Goal: Transaction & Acquisition: Purchase product/service

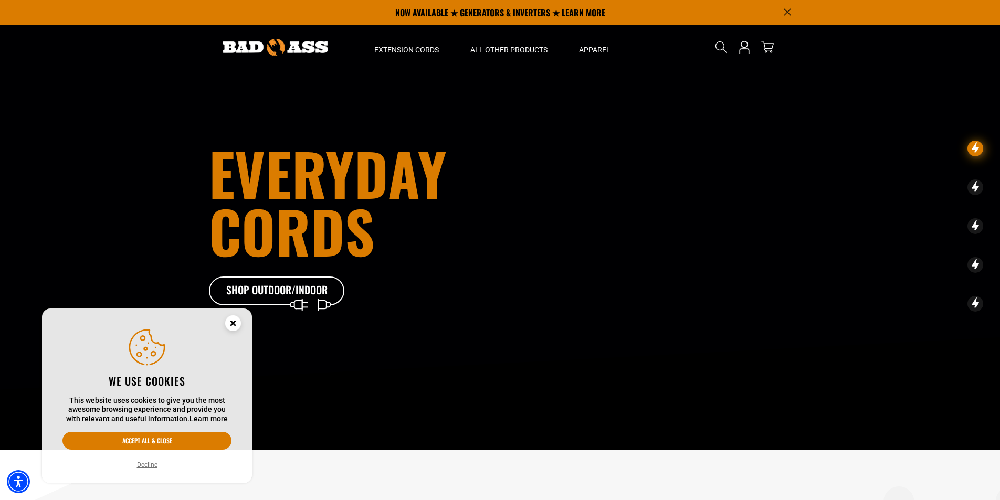
click at [228, 322] on circle "Cookie Consent" at bounding box center [233, 324] width 16 height 16
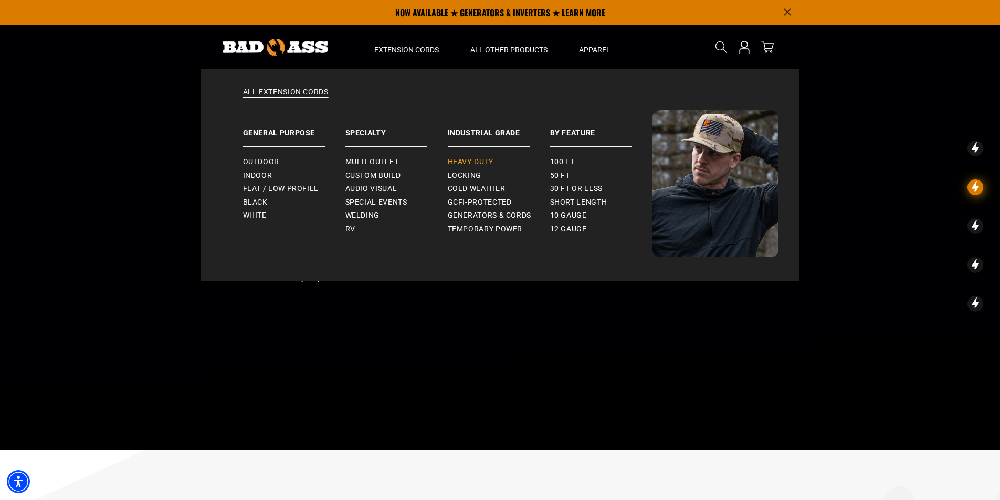
click at [471, 160] on span "Heavy-Duty" at bounding box center [471, 161] width 46 height 9
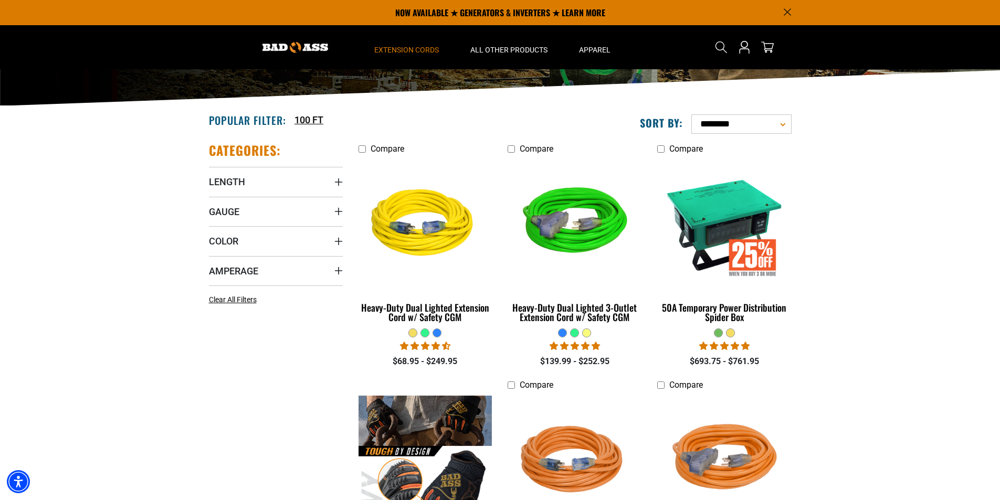
scroll to position [157, 0]
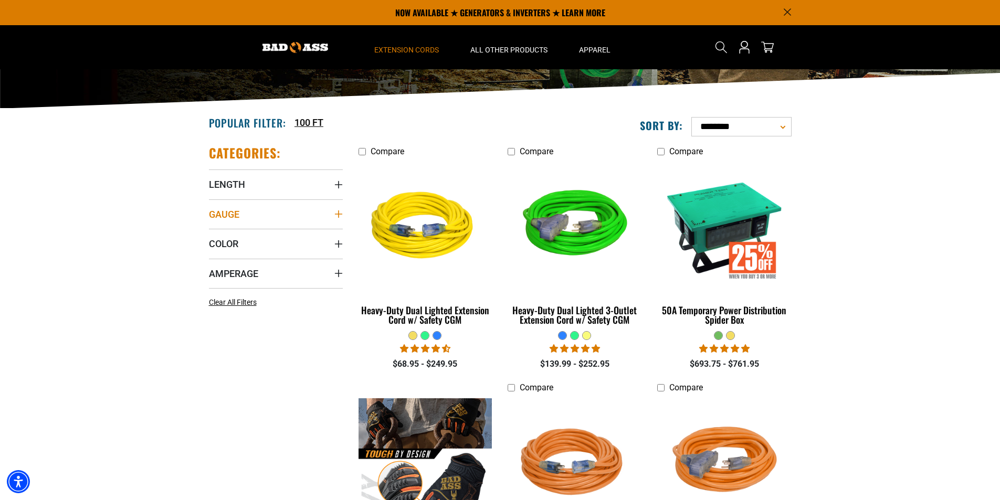
click at [337, 216] on icon "Gauge" at bounding box center [338, 214] width 8 height 8
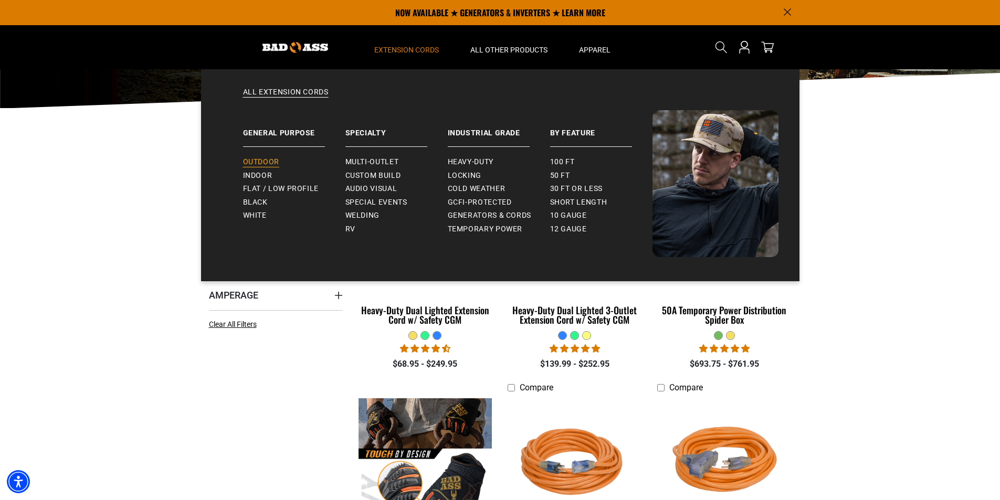
click at [273, 162] on span "Outdoor" at bounding box center [261, 161] width 36 height 9
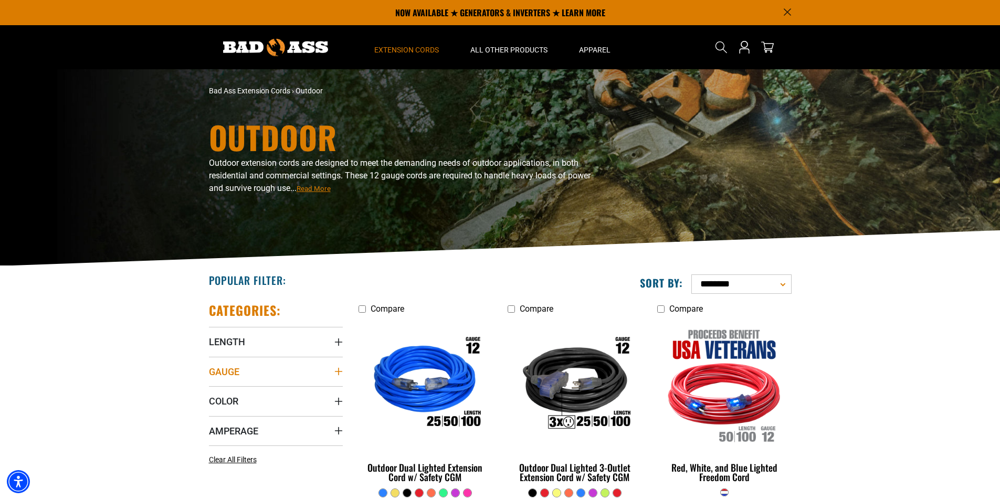
click at [335, 367] on icon "Gauge" at bounding box center [338, 371] width 8 height 8
click at [234, 411] on span "12 GAUGE (1)" at bounding box center [244, 410] width 45 height 7
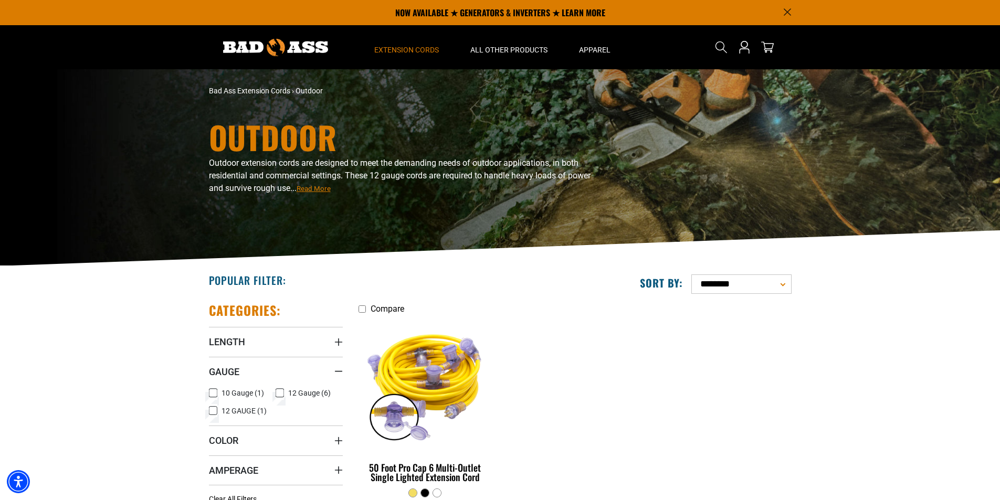
click at [280, 390] on icon at bounding box center [280, 393] width 8 height 14
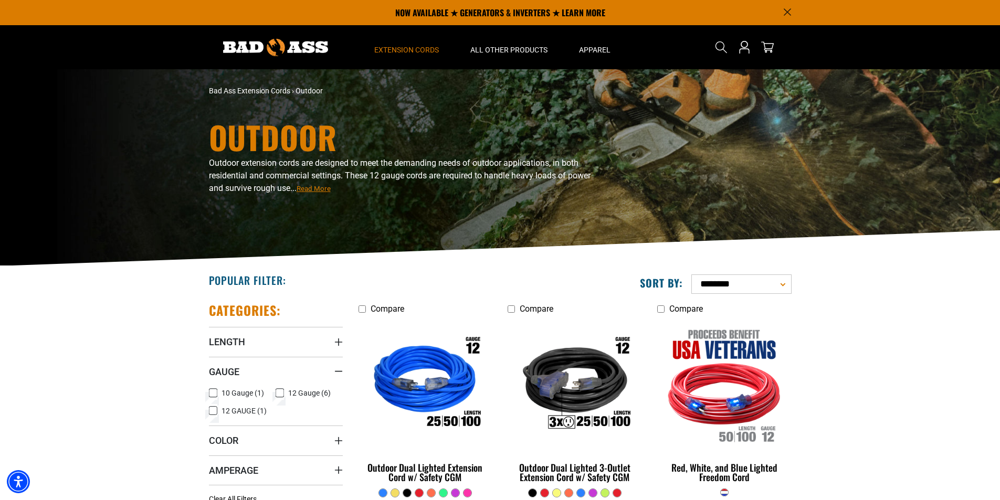
click at [214, 410] on icon at bounding box center [213, 411] width 6 height 6
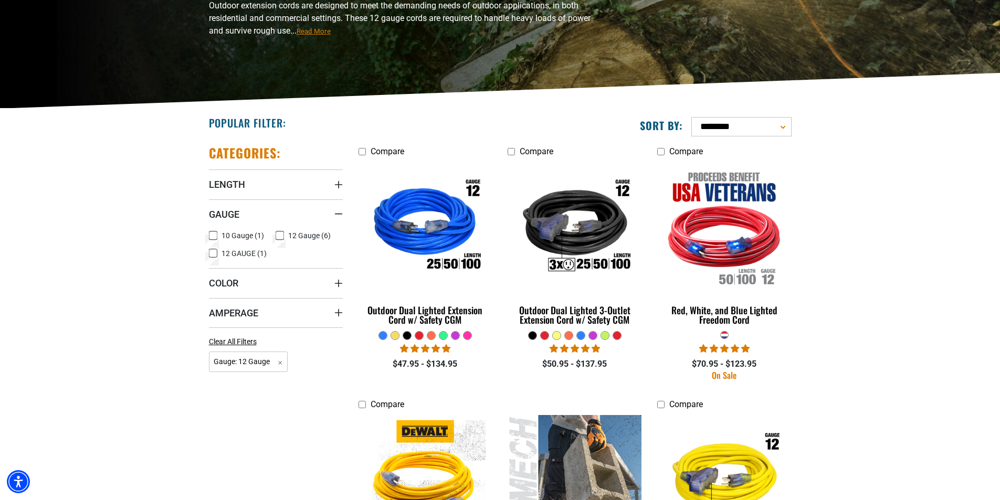
scroll to position [210, 0]
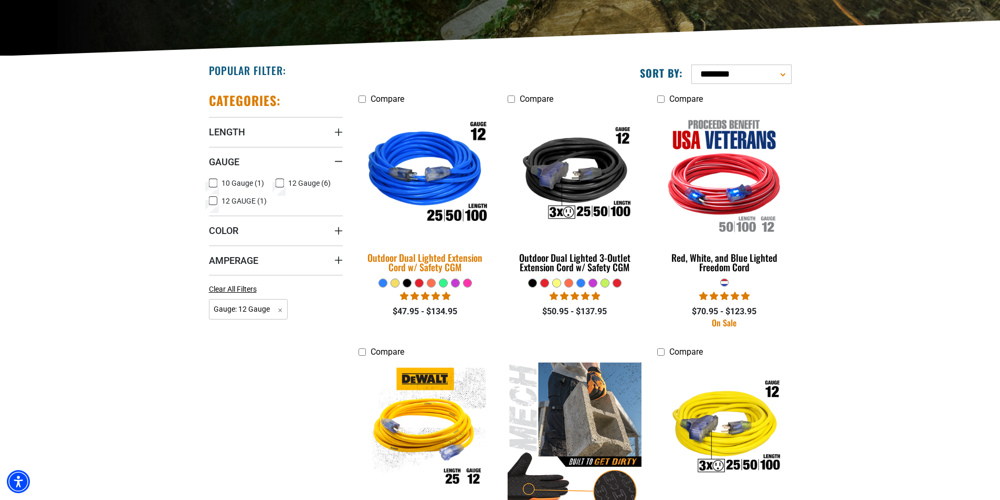
click at [454, 185] on img at bounding box center [425, 175] width 147 height 134
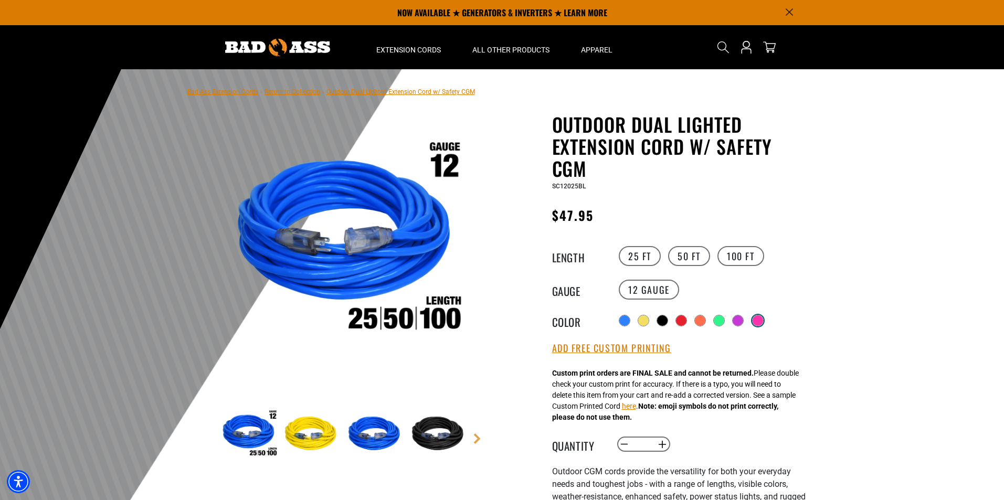
click at [761, 317] on div at bounding box center [758, 321] width 10 height 10
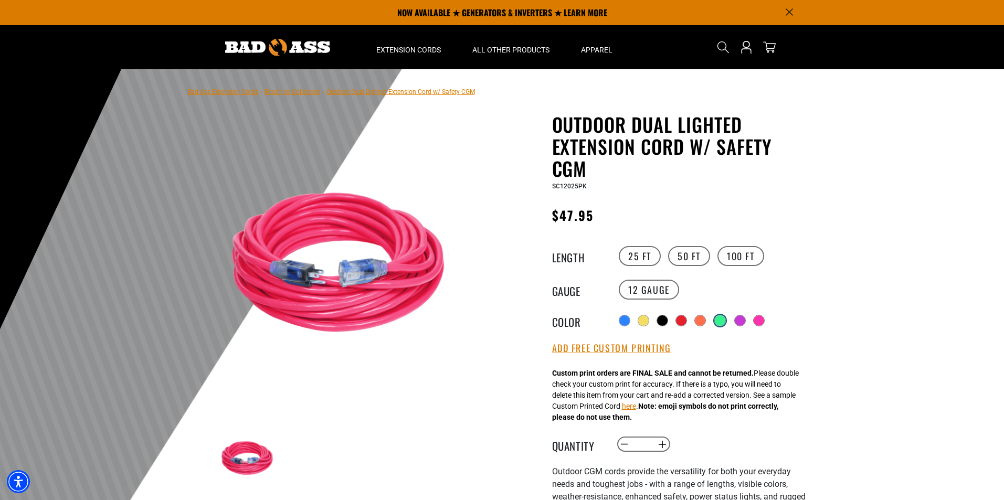
click at [721, 319] on div at bounding box center [720, 321] width 10 height 10
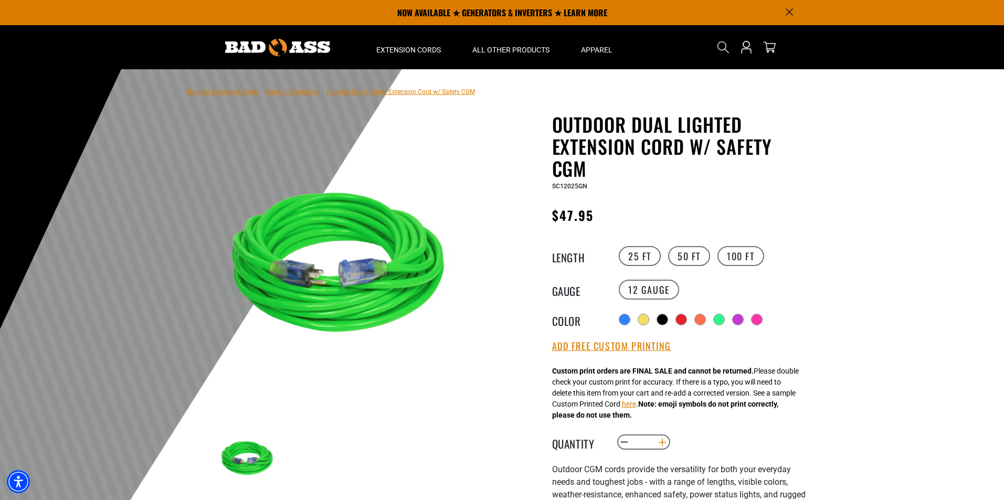
click at [664, 440] on button "Increase quantity for Outdoor Dual Lighted Extension Cord w/ Safety CGM" at bounding box center [662, 443] width 16 height 18
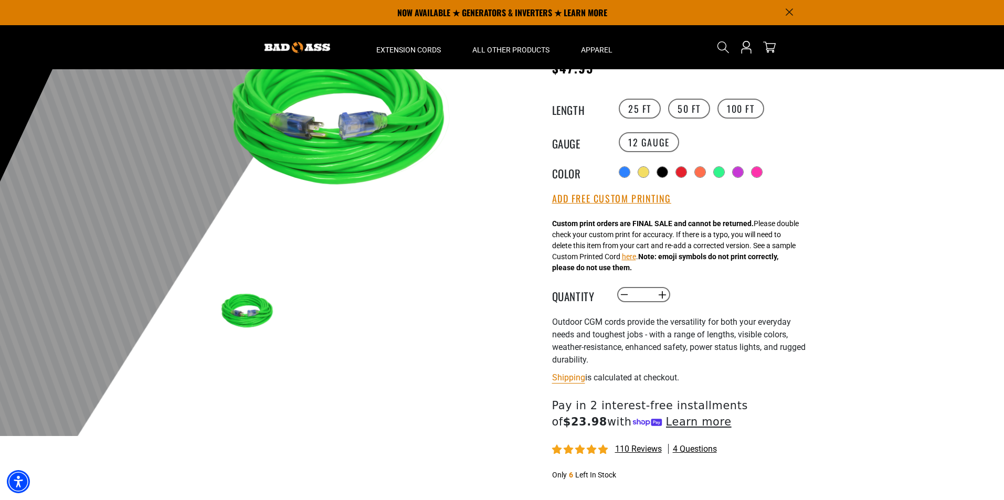
scroll to position [52, 0]
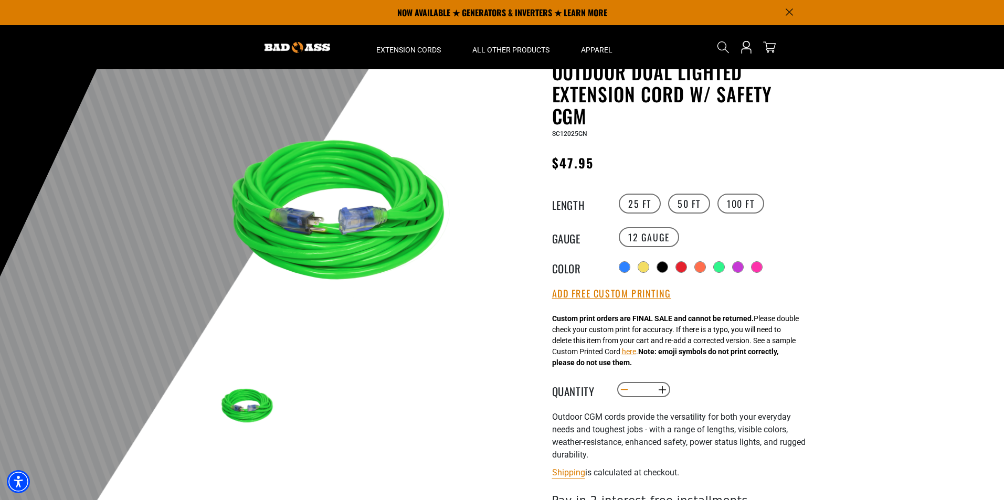
click at [628, 391] on button "Decrease quantity for Outdoor Dual Lighted Extension Cord w/ Safety CGM" at bounding box center [624, 390] width 16 height 18
type input "*"
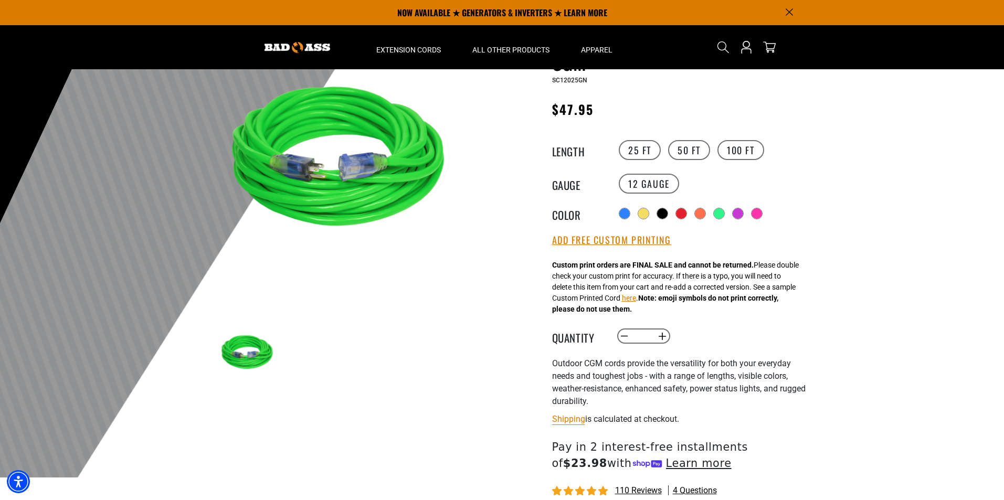
scroll to position [262, 0]
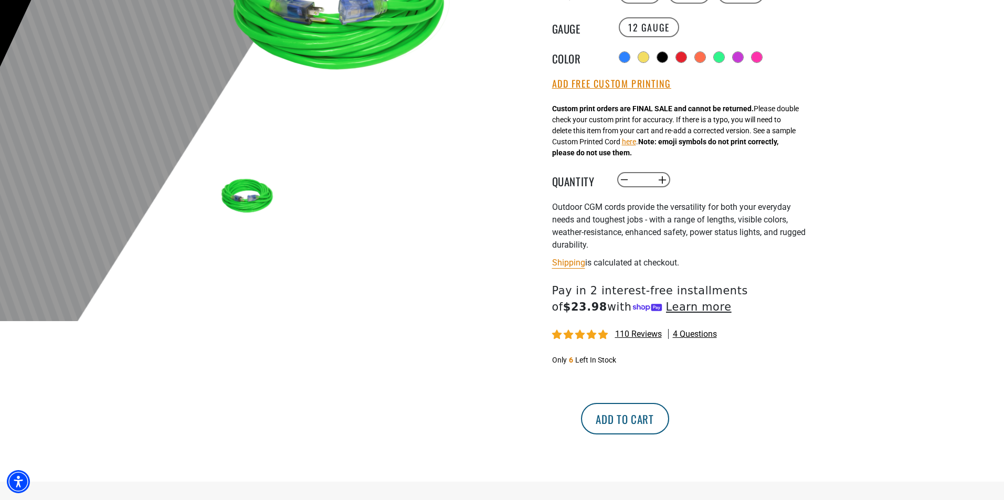
click at [669, 417] on button "Add to cart" at bounding box center [625, 418] width 88 height 31
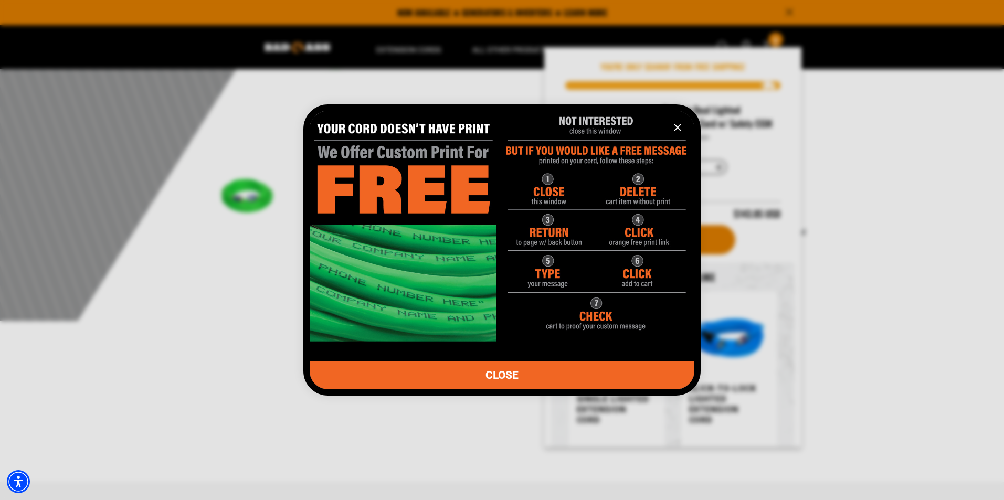
click at [679, 125] on icon "information" at bounding box center [677, 127] width 13 height 13
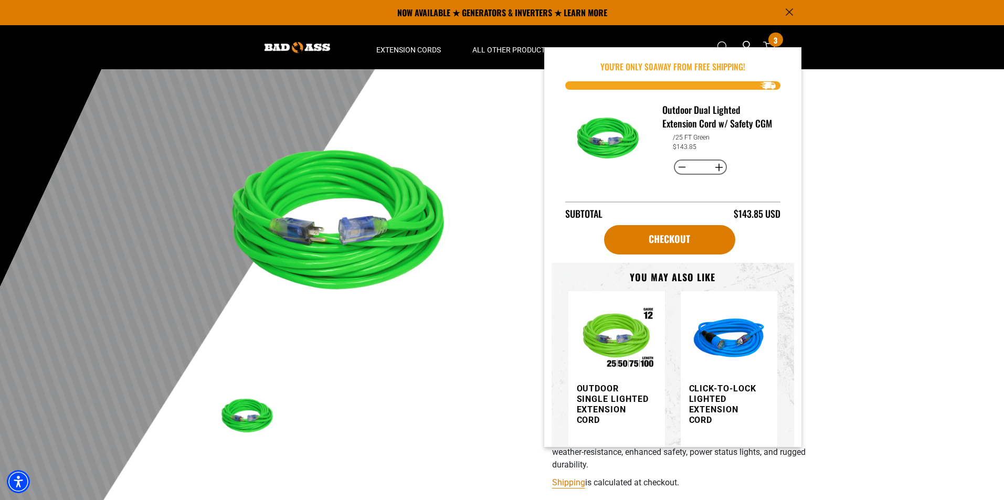
scroll to position [0, 0]
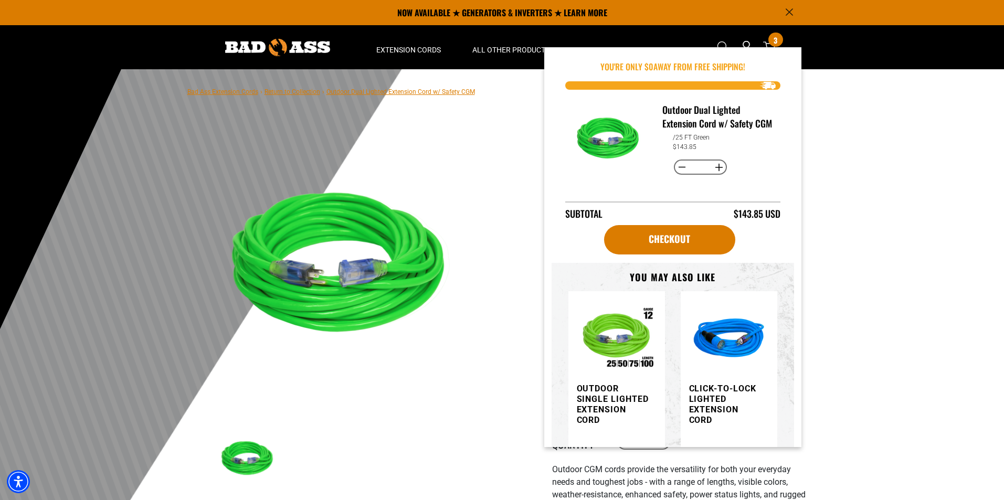
click at [597, 360] on img "Item added to your cart" at bounding box center [617, 340] width 80 height 80
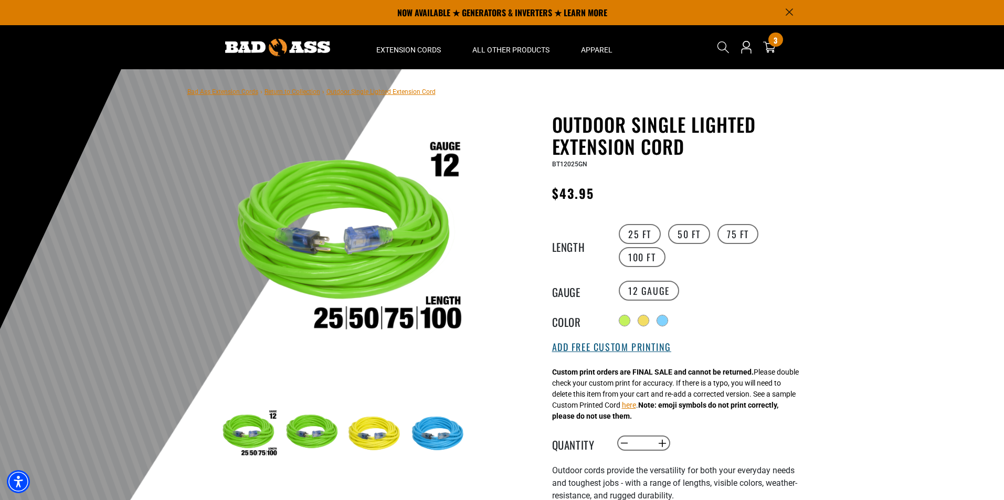
click at [646, 350] on button "Add Free Custom Printing" at bounding box center [611, 348] width 119 height 12
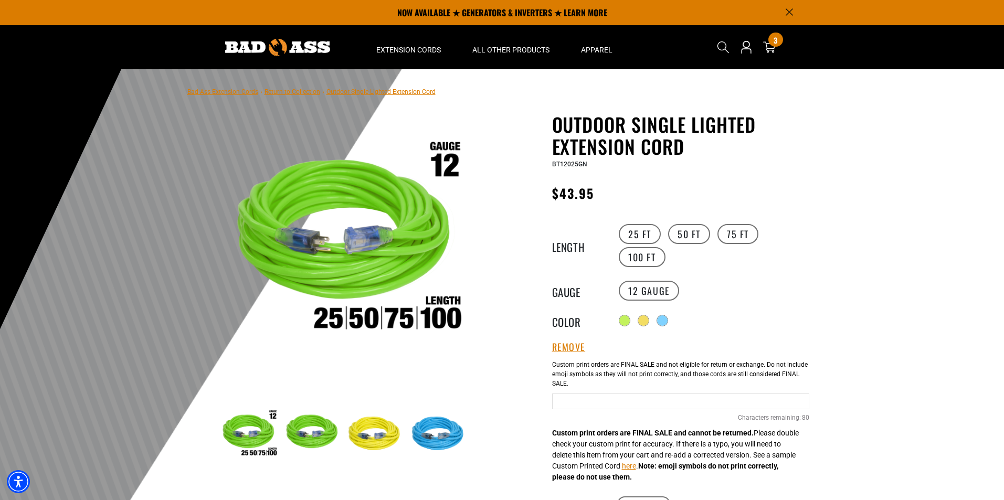
click at [576, 403] on input "Neon Green Cables" at bounding box center [680, 402] width 257 height 16
type input "**********"
click at [866, 342] on div at bounding box center [502, 326] width 1004 height 514
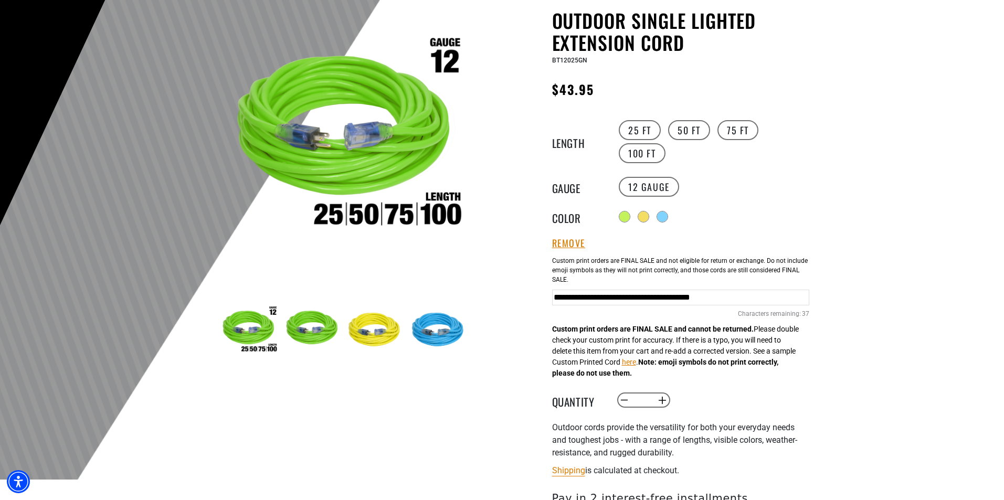
scroll to position [105, 0]
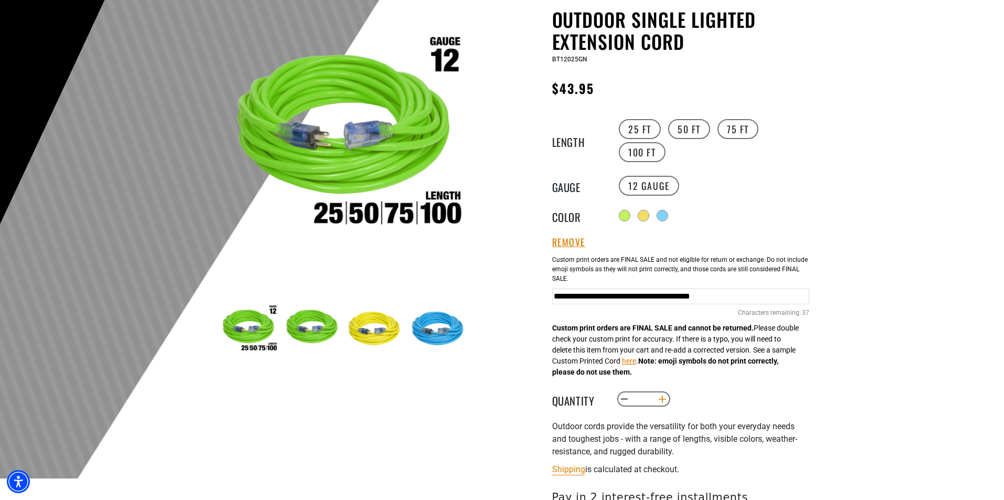
click at [658, 405] on button "Increase quantity for Outdoor Single Lighted Extension Cord" at bounding box center [662, 400] width 16 height 18
type input "*"
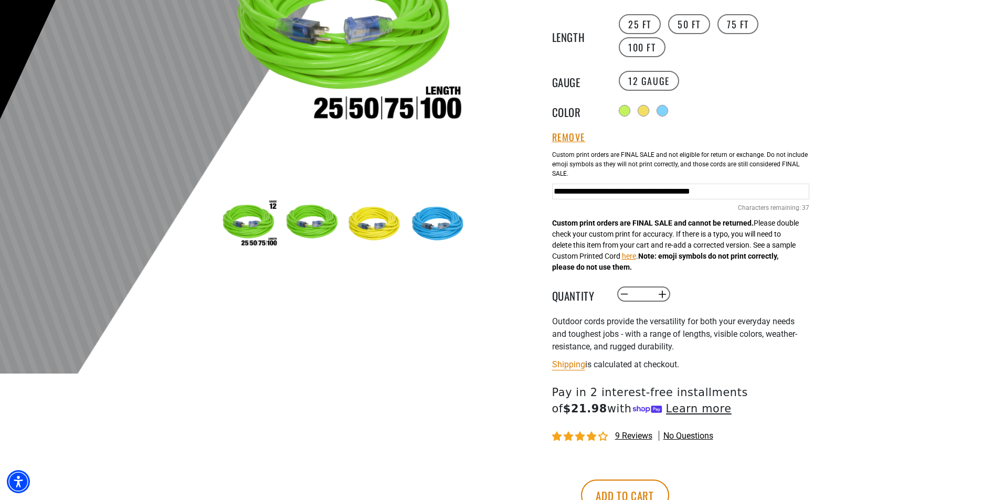
scroll to position [262, 0]
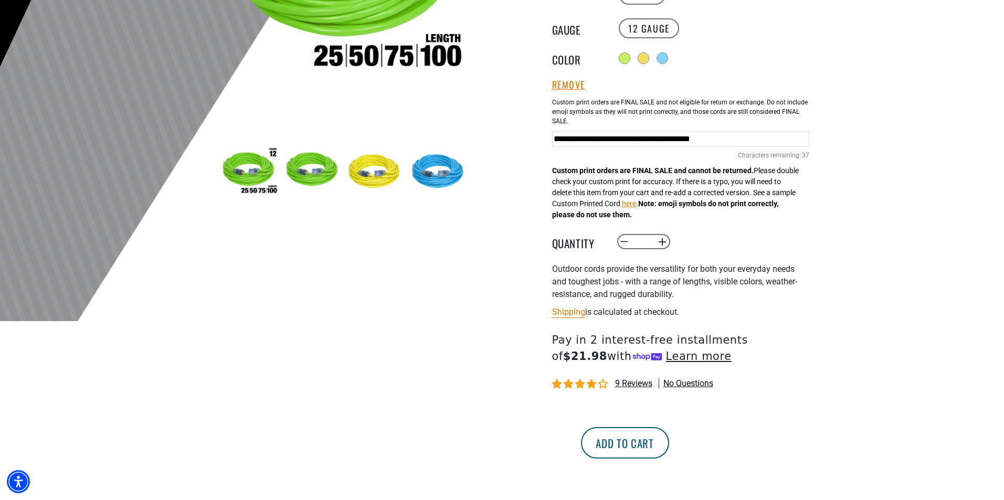
click at [669, 439] on button "Add to cart" at bounding box center [625, 442] width 88 height 31
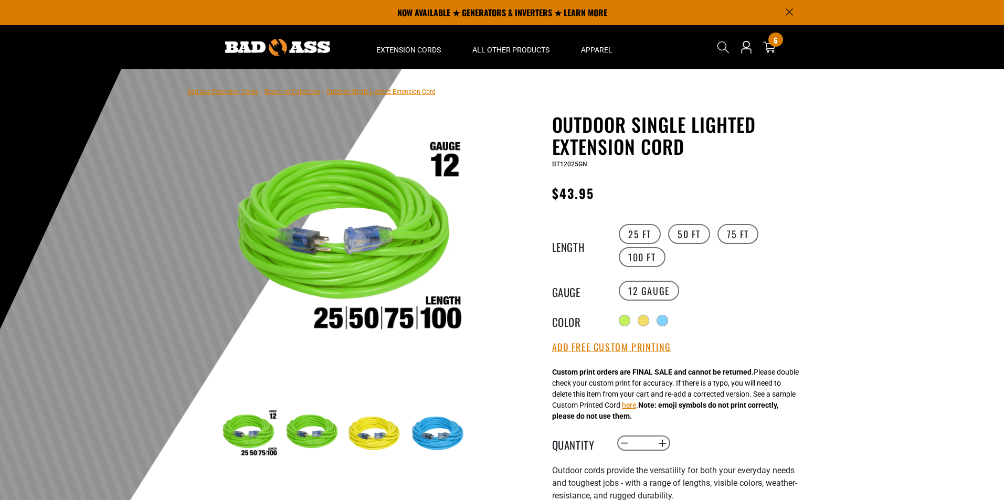
click at [697, 236] on label "50 FT" at bounding box center [689, 234] width 42 height 20
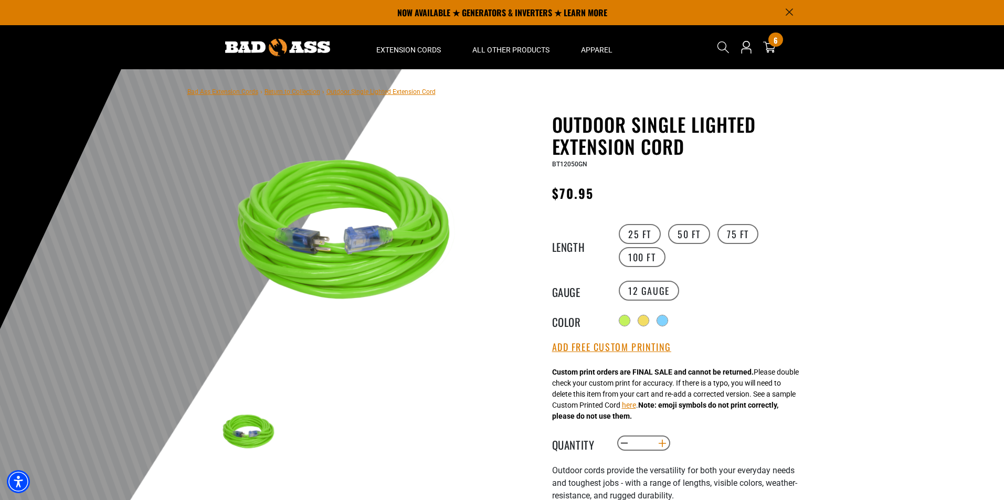
click at [664, 449] on button "Increase quantity for Outdoor Single Lighted Extension Cord" at bounding box center [662, 444] width 16 height 18
type input "*"
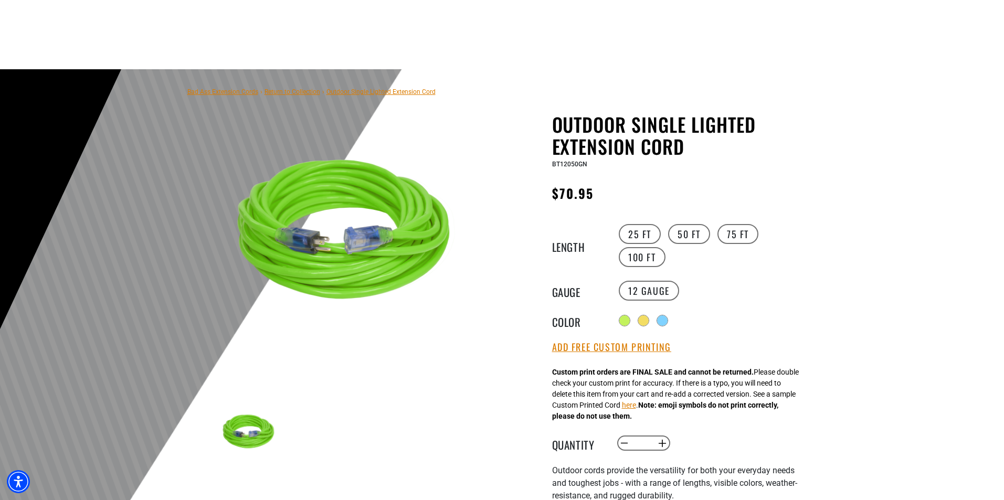
scroll to position [52, 0]
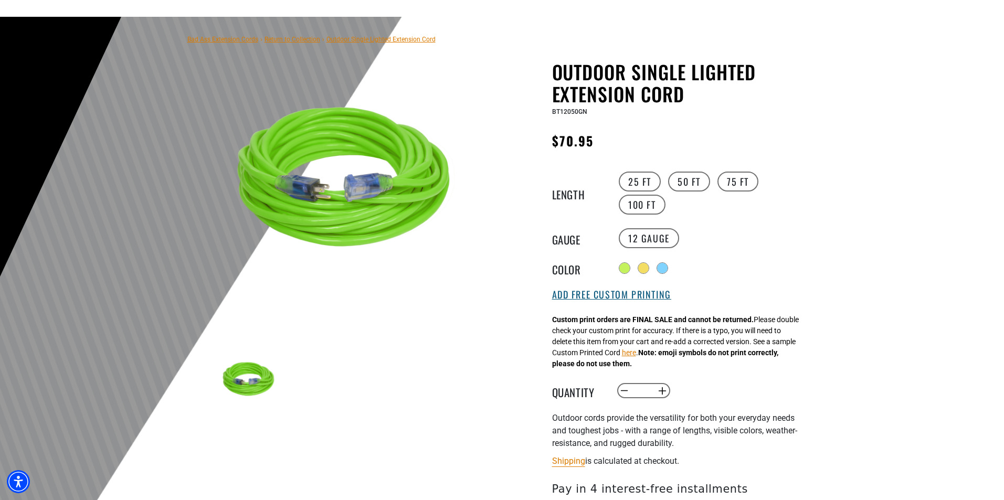
click at [590, 301] on button "Add Free Custom Printing" at bounding box center [611, 295] width 119 height 12
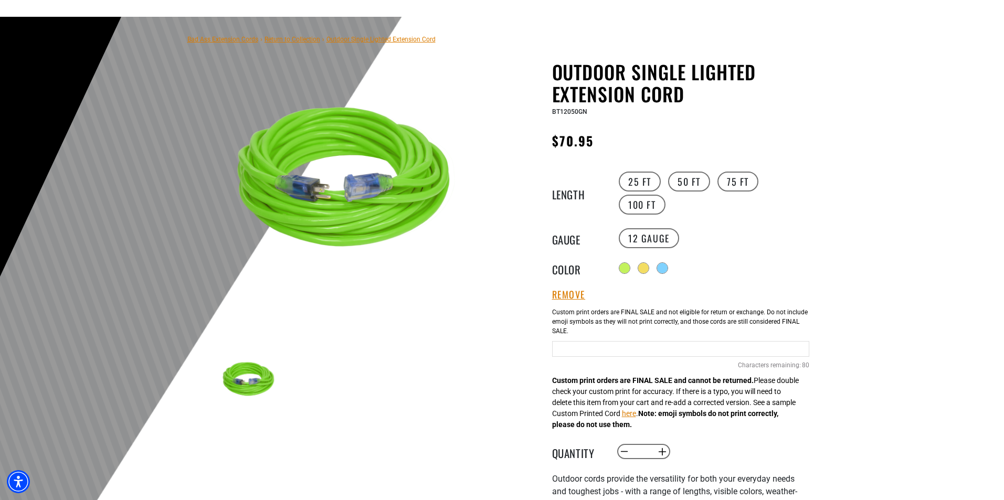
click at [615, 353] on input "Neon Green Cables" at bounding box center [680, 349] width 257 height 16
type input "**********"
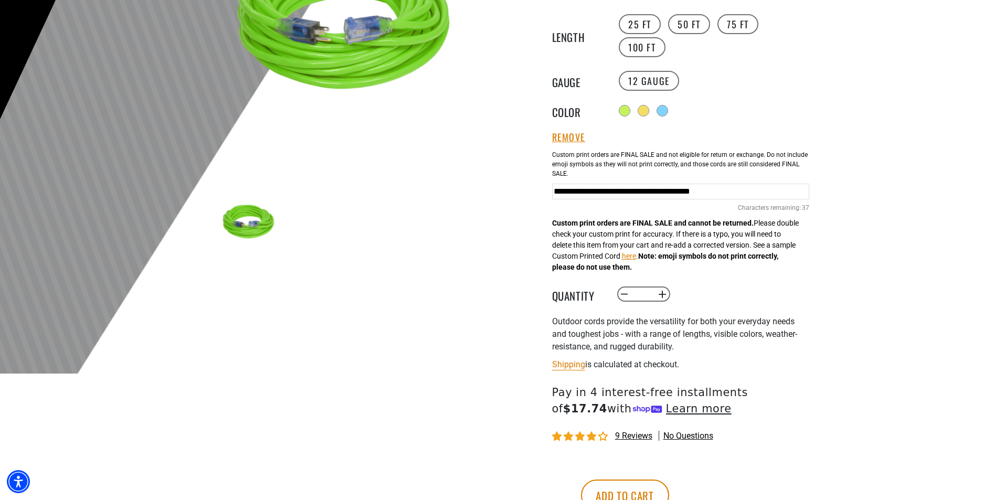
scroll to position [262, 0]
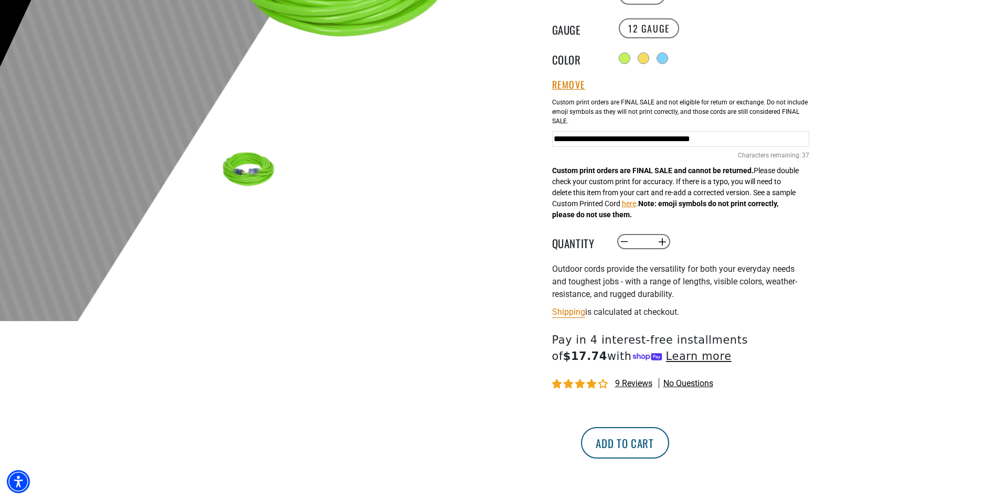
click at [669, 445] on button "Add to cart" at bounding box center [625, 442] width 88 height 31
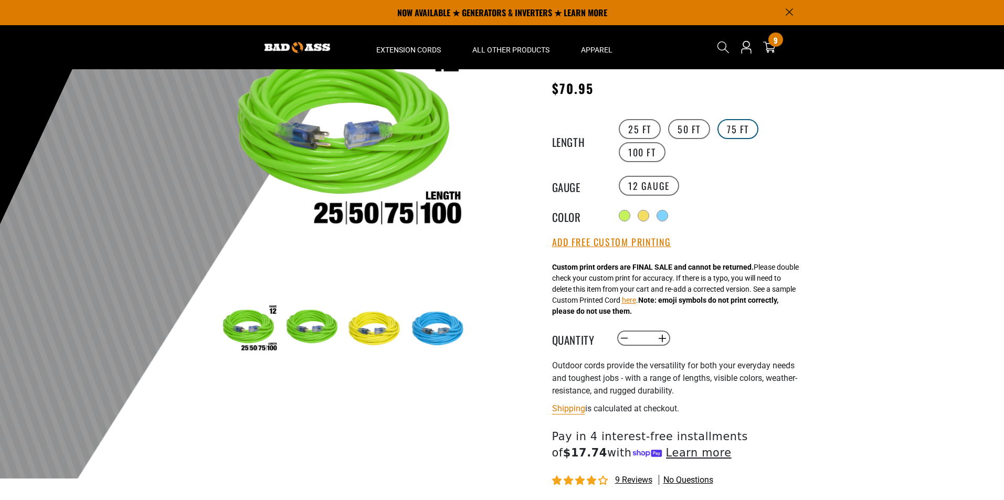
click at [744, 132] on label "75 FT" at bounding box center [738, 129] width 41 height 20
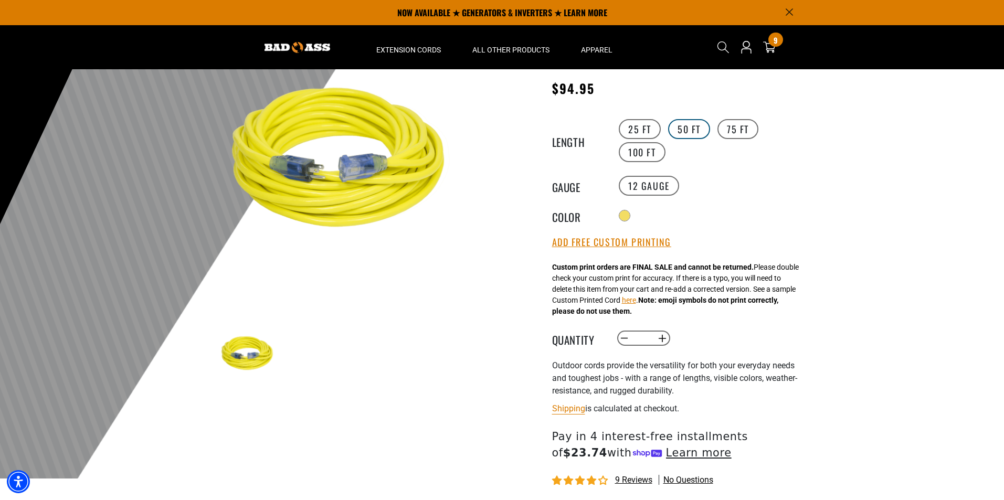
click at [700, 133] on label "50 FT" at bounding box center [689, 129] width 42 height 20
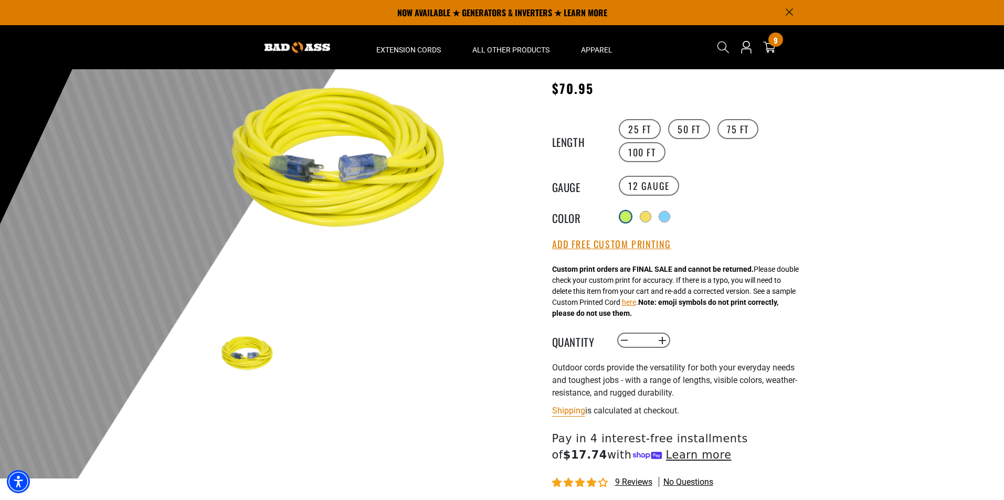
click at [626, 217] on div at bounding box center [626, 217] width 10 height 10
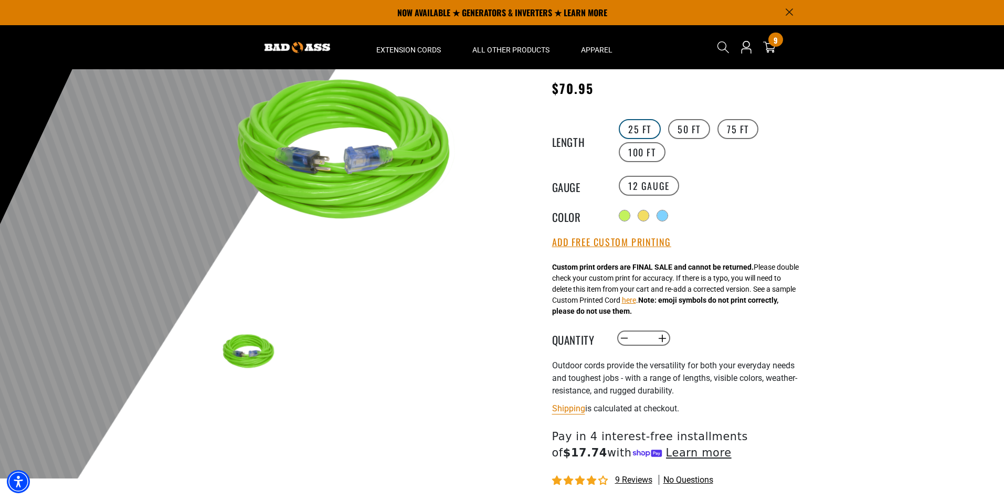
click at [654, 127] on label "25 FT" at bounding box center [640, 129] width 42 height 20
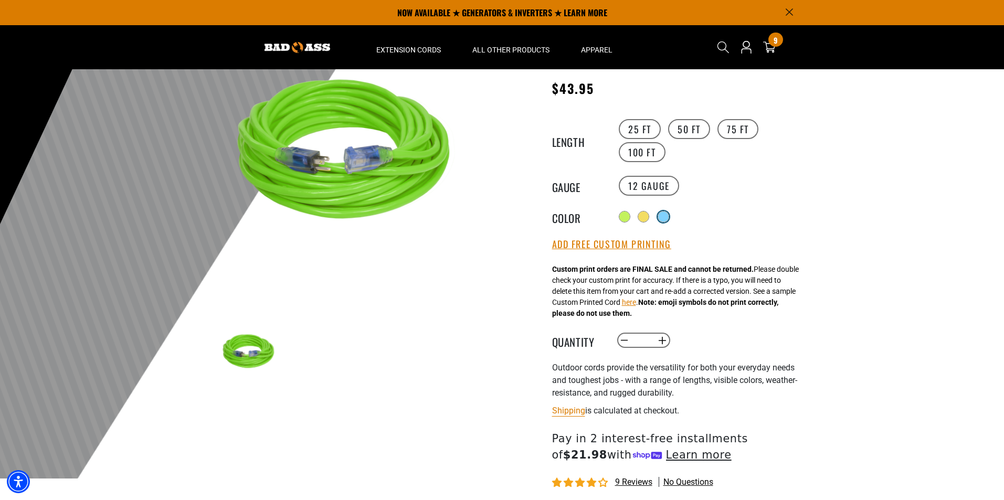
click at [664, 216] on div at bounding box center [663, 217] width 10 height 10
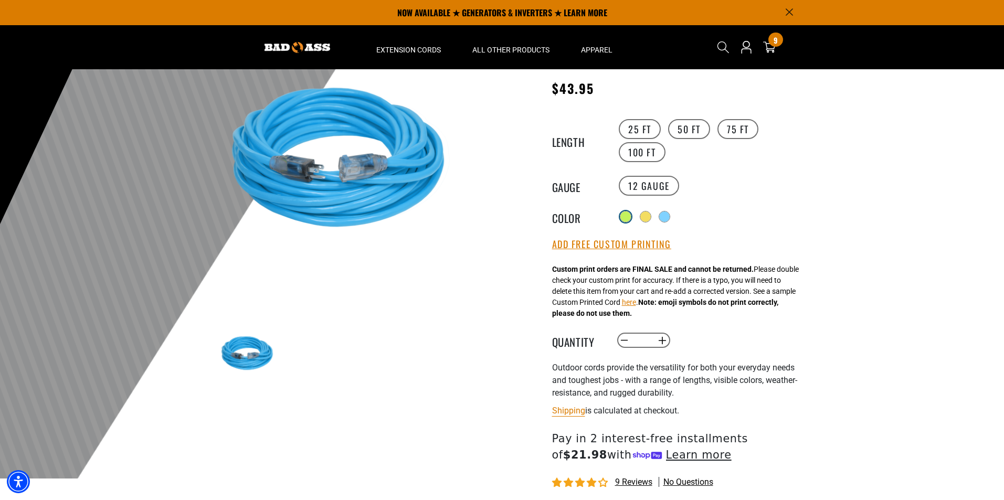
click at [623, 214] on div at bounding box center [626, 217] width 10 height 10
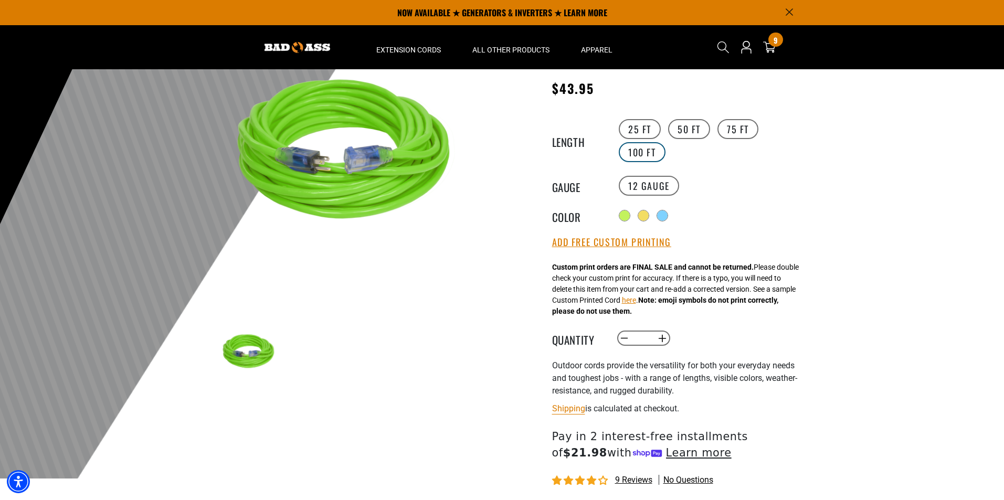
click at [662, 151] on label "100 FT" at bounding box center [642, 152] width 47 height 20
click at [752, 131] on label "75 FT" at bounding box center [738, 129] width 41 height 20
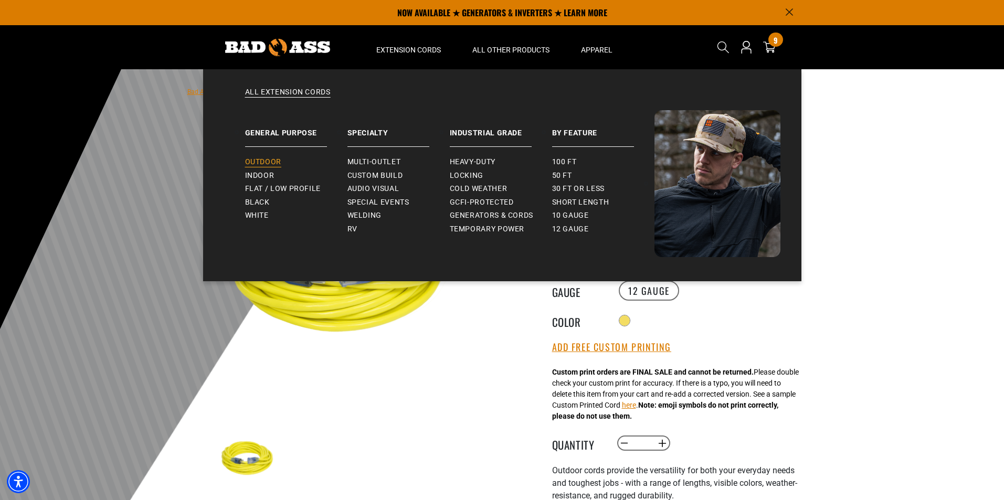
click at [257, 160] on span "Outdoor" at bounding box center [263, 161] width 36 height 9
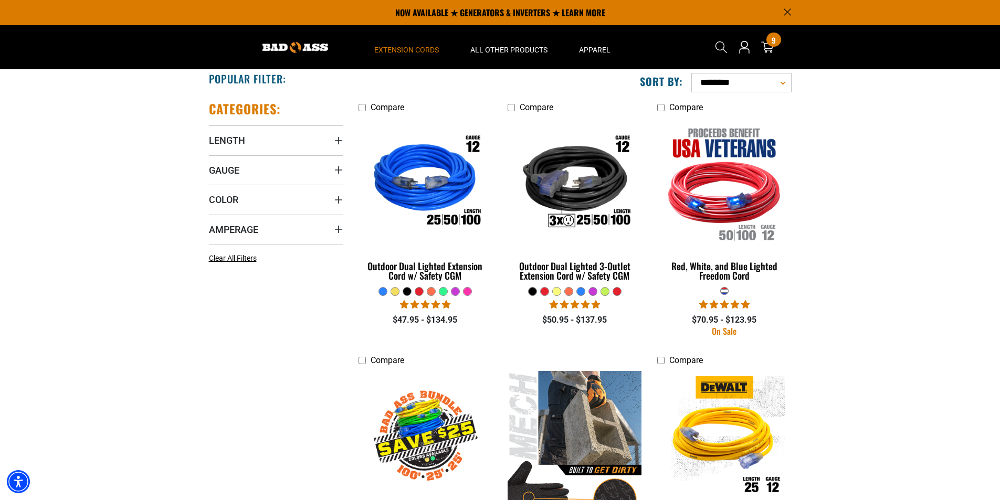
scroll to position [52, 0]
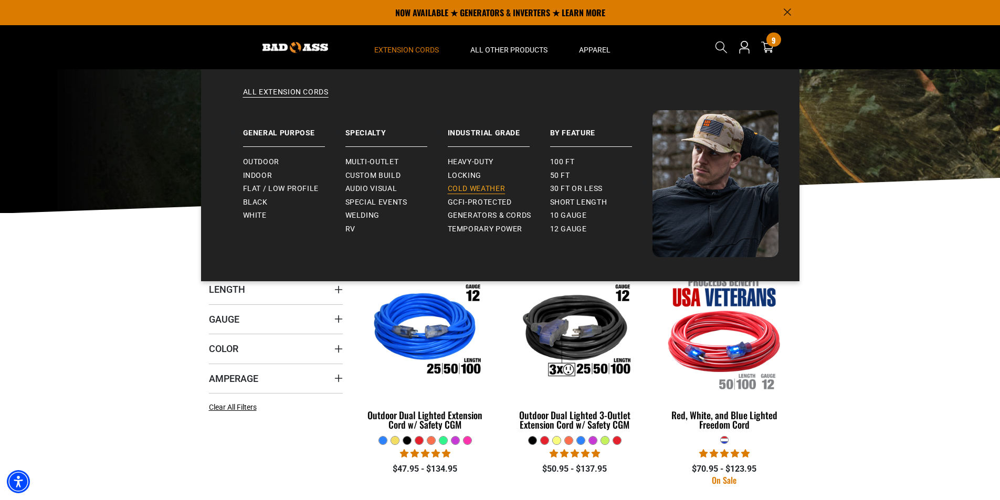
click at [465, 185] on span "Cold Weather" at bounding box center [477, 188] width 58 height 9
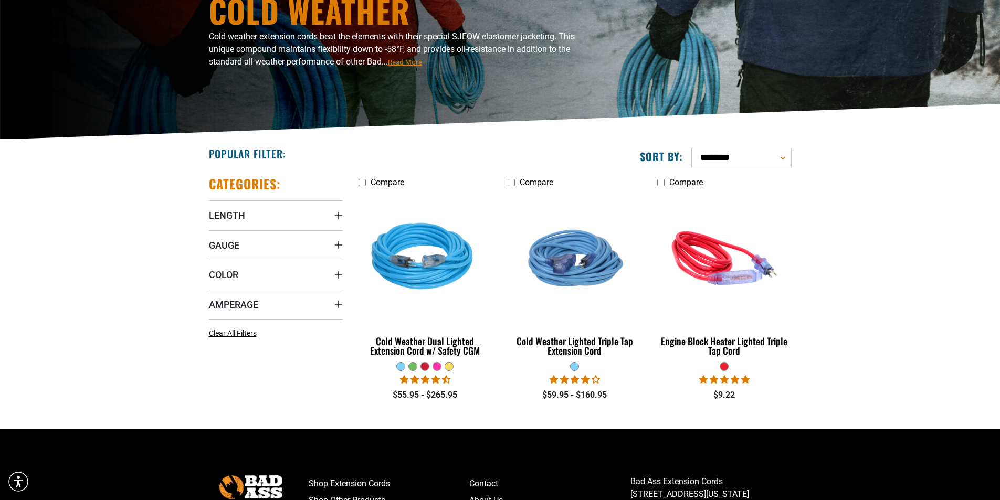
scroll to position [157, 0]
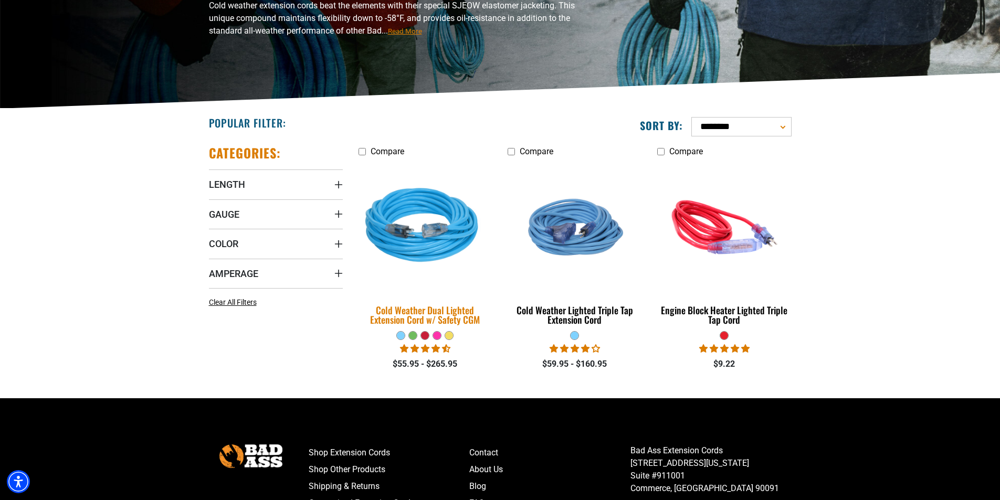
click at [444, 250] on img at bounding box center [425, 227] width 147 height 134
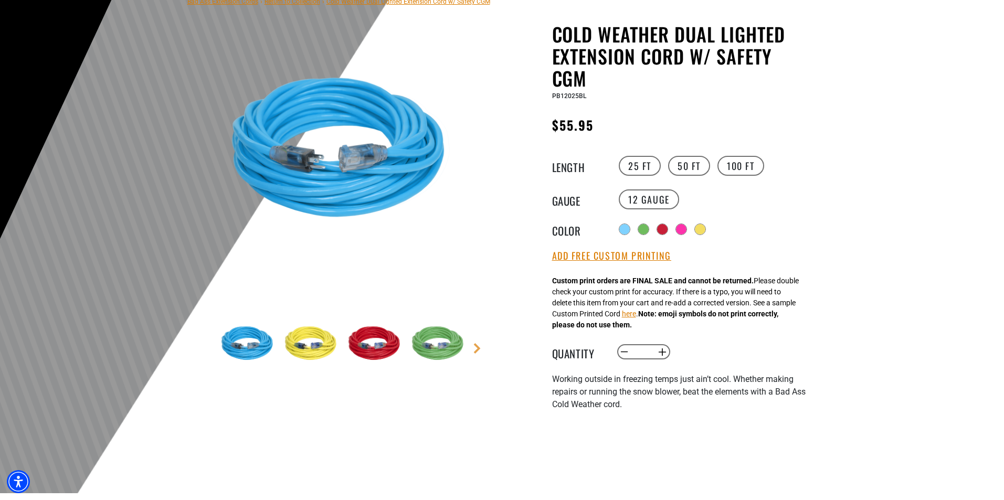
scroll to position [105, 0]
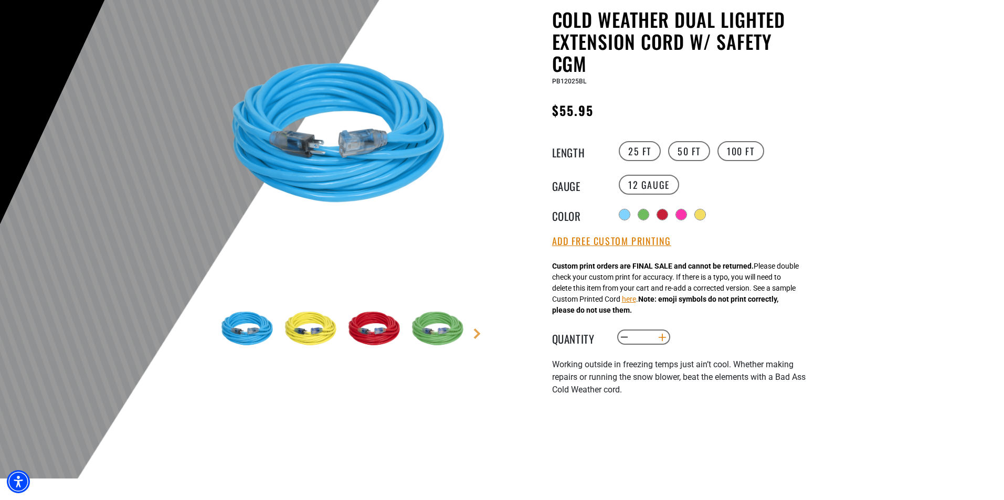
click at [667, 338] on button "Increase quantity for Cold Weather Dual Lighted Extension Cord w/ Safety CGM" at bounding box center [662, 338] width 16 height 18
type input "*"
click at [633, 247] on button "Add Free Custom Printing" at bounding box center [611, 242] width 119 height 12
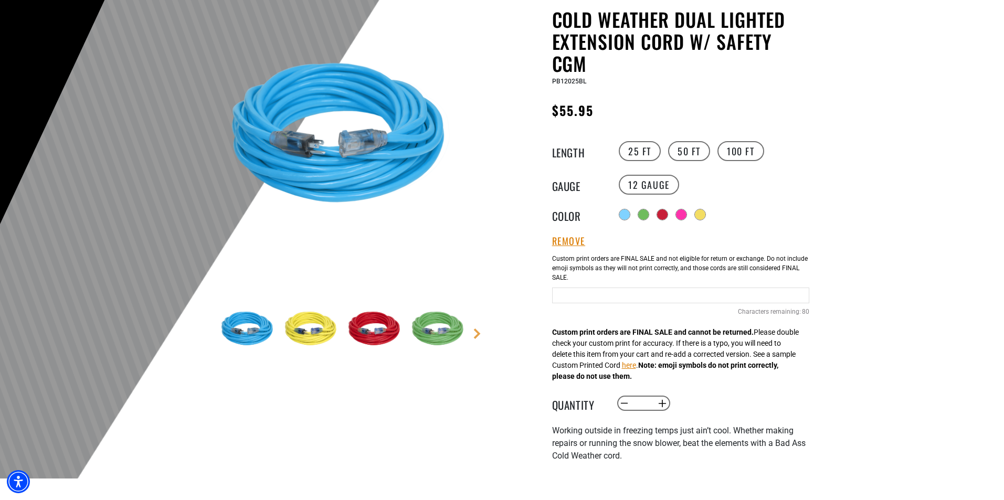
click at [681, 290] on input "Text field" at bounding box center [680, 296] width 257 height 16
click at [700, 295] on input "**********" at bounding box center [680, 296] width 257 height 16
type input "**********"
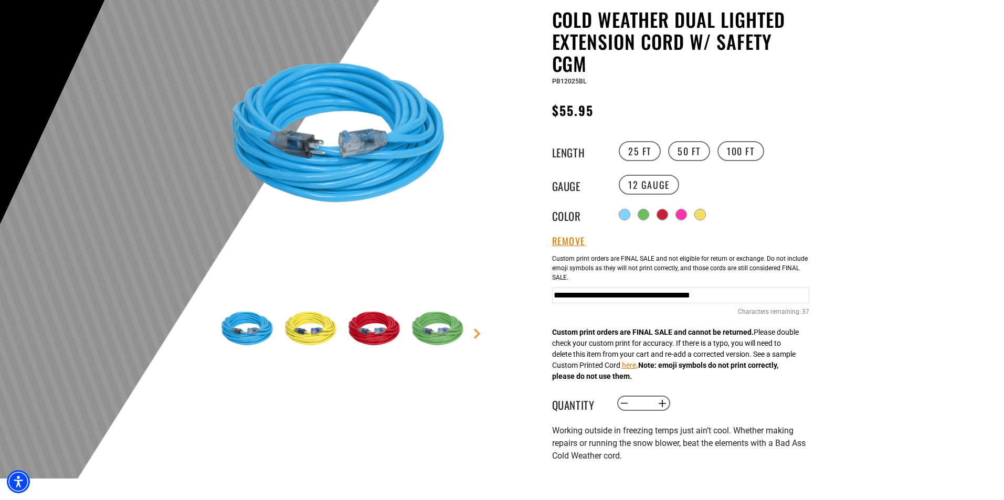
click at [842, 351] on div at bounding box center [502, 221] width 1004 height 514
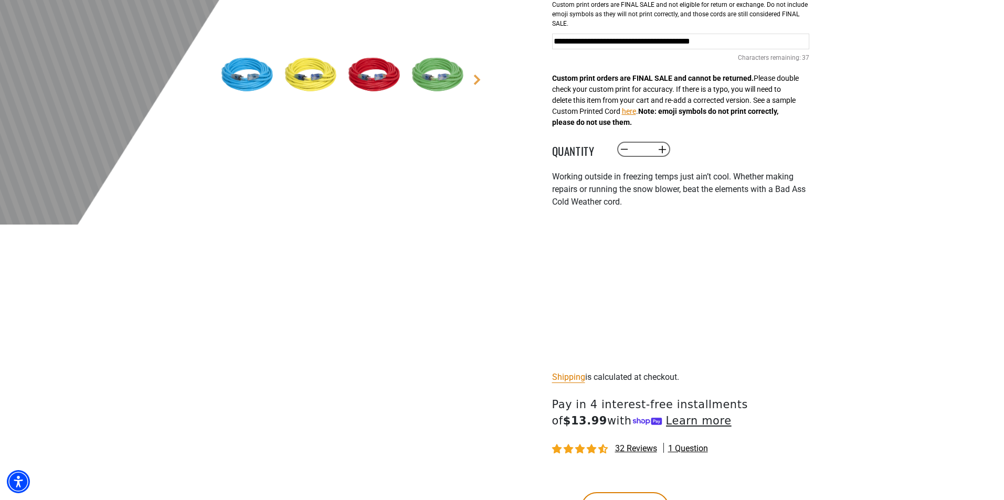
scroll to position [367, 0]
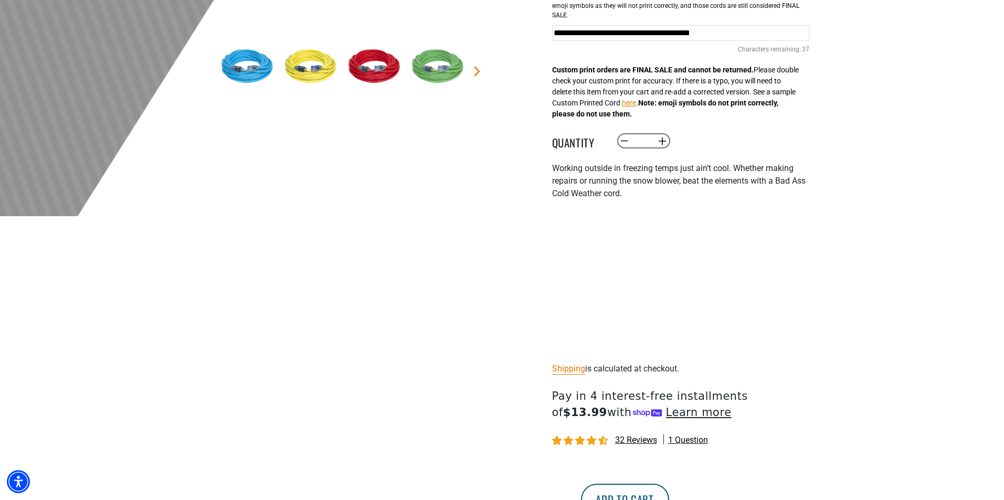
click at [669, 496] on button "Add to cart" at bounding box center [625, 499] width 88 height 31
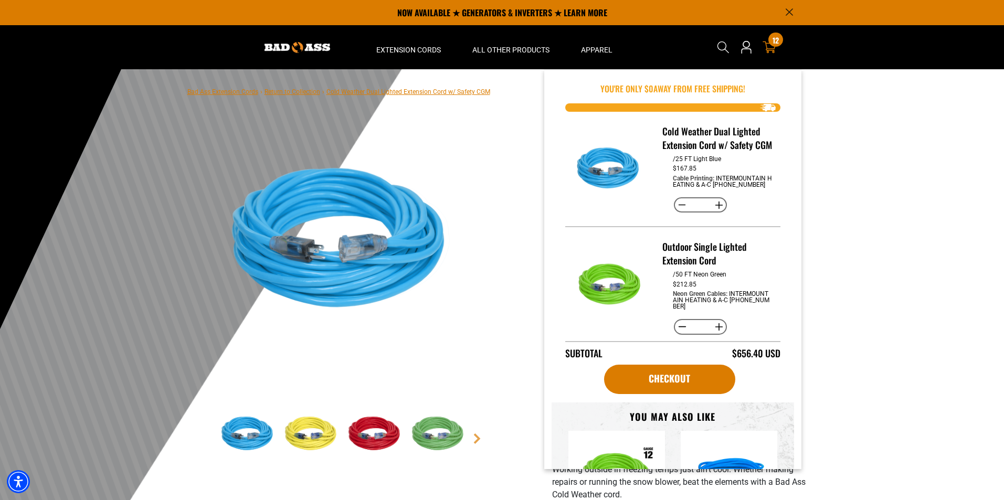
click at [764, 47] on icon at bounding box center [770, 47] width 14 height 14
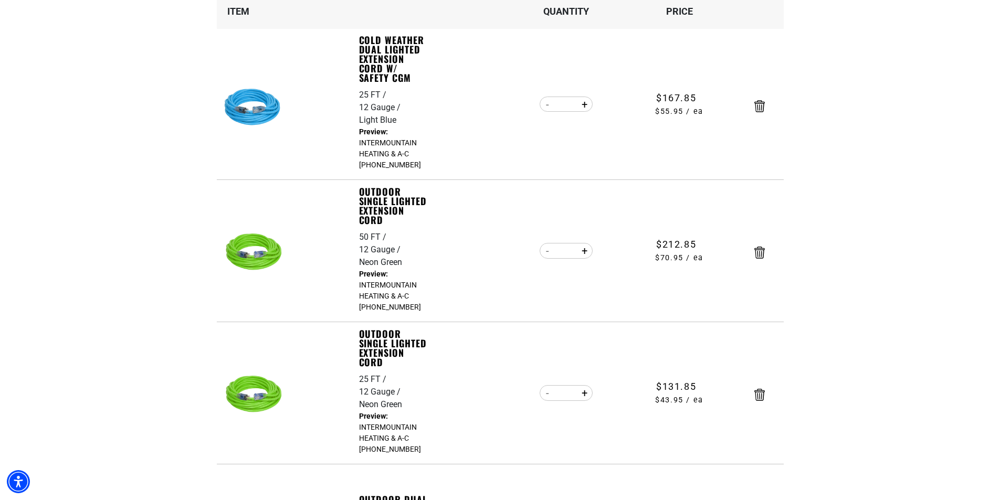
scroll to position [315, 0]
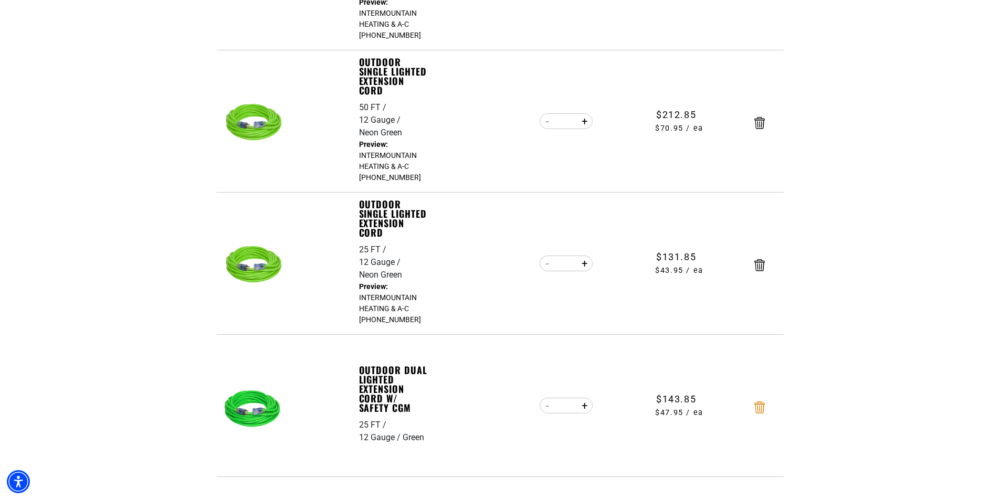
click at [760, 402] on icon "Remove Outdoor Dual Lighted Extension Cord w/ Safety CGM - 25 FT / 12 Gauge / G…" at bounding box center [759, 408] width 10 height 12
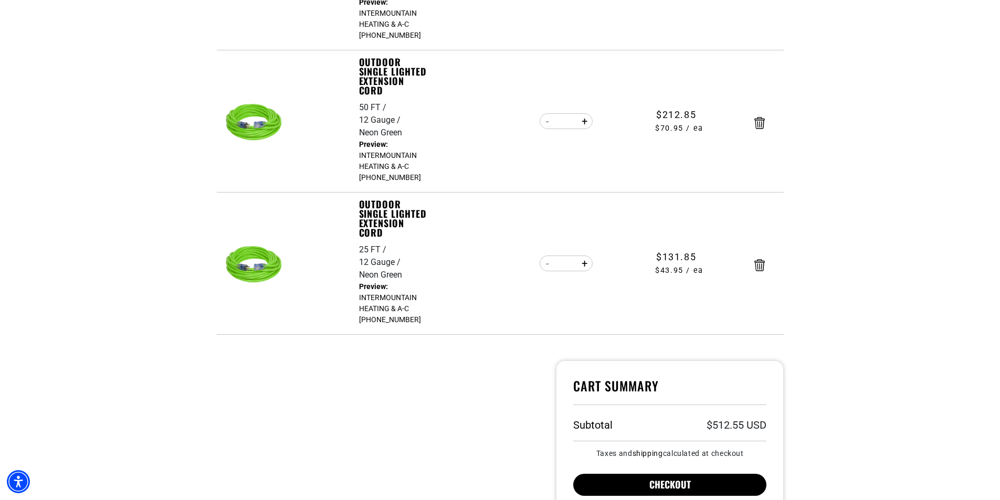
click at [648, 479] on button "Checkout" at bounding box center [670, 485] width 194 height 22
